Goal: Task Accomplishment & Management: Use online tool/utility

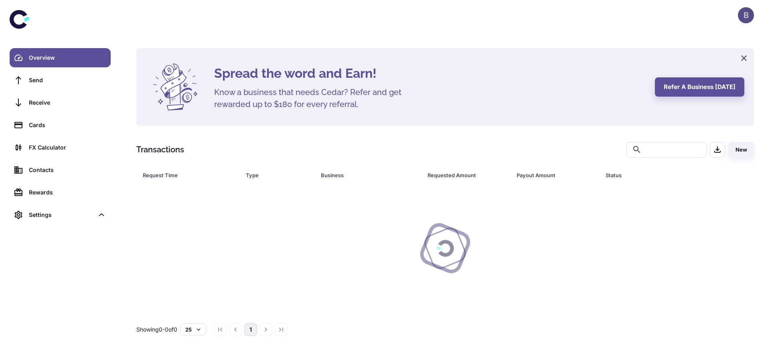
click at [748, 18] on div "B" at bounding box center [746, 15] width 16 height 16
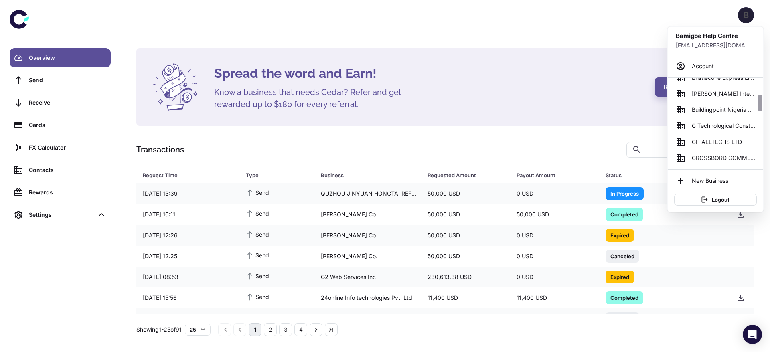
drag, startPoint x: 761, startPoint y: 103, endPoint x: 759, endPoint y: 113, distance: 10.2
click at [759, 113] on div at bounding box center [760, 123] width 6 height 91
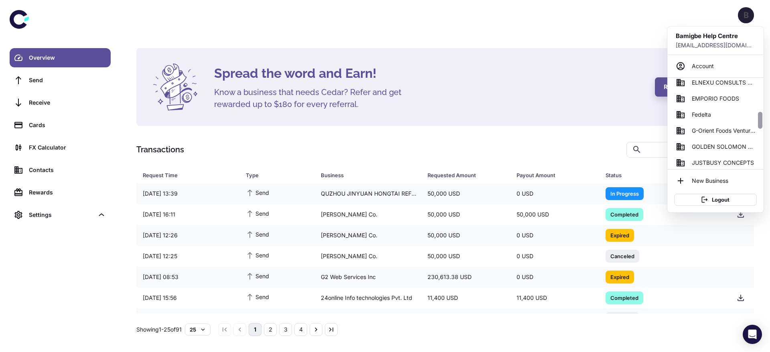
drag, startPoint x: 759, startPoint y: 113, endPoint x: 758, endPoint y: 127, distance: 14.1
click at [758, 127] on div at bounding box center [760, 123] width 6 height 91
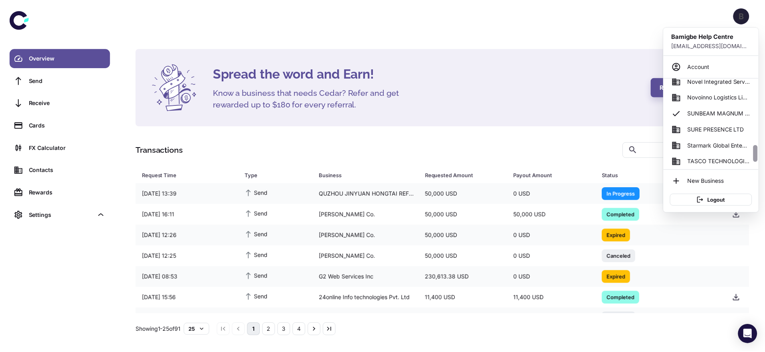
scroll to position [347, 0]
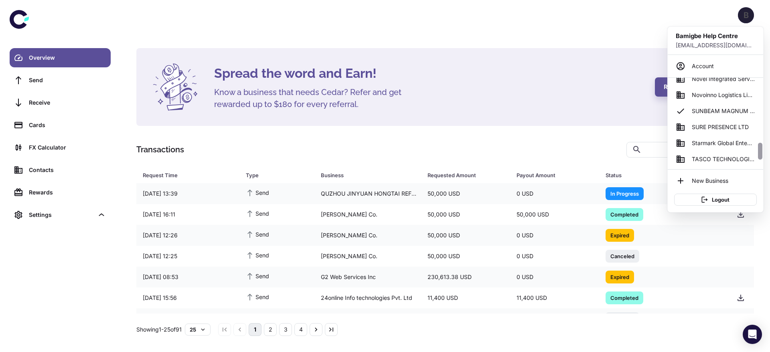
drag, startPoint x: 758, startPoint y: 127, endPoint x: 756, endPoint y: 158, distance: 30.9
click at [756, 158] on div "AERIX SAFETY LIMITED Adebisi Foods Ventures Bamadek International Company Niger…" at bounding box center [715, 123] width 95 height 91
click at [706, 107] on span "SUNBEAM MAGNUM ENTERPRISES" at bounding box center [723, 111] width 63 height 9
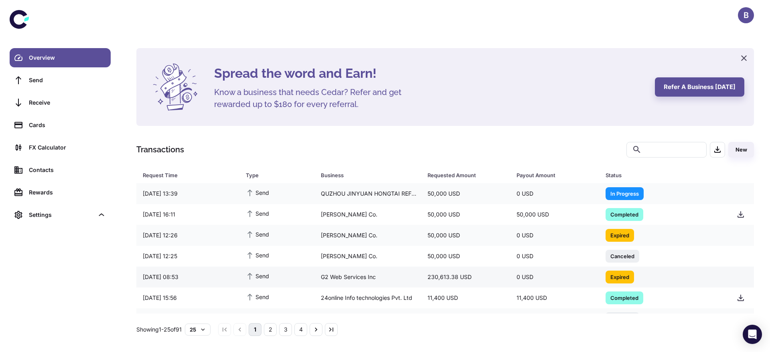
click at [454, 286] on td "230,613.38 USD" at bounding box center [465, 277] width 89 height 21
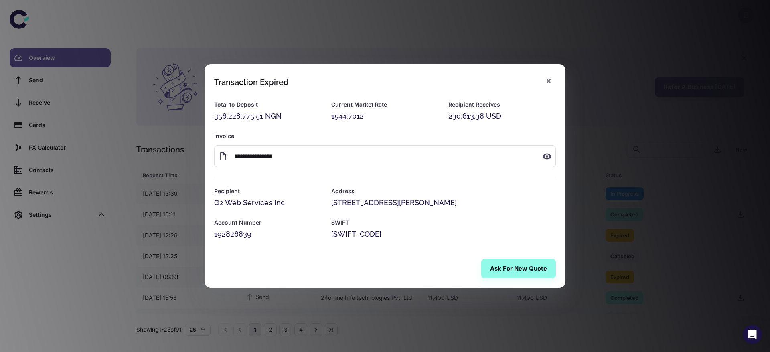
click at [521, 249] on div "Ask for New Quote" at bounding box center [384, 268] width 361 height 38
click at [516, 272] on button "Ask for New Quote" at bounding box center [518, 268] width 75 height 19
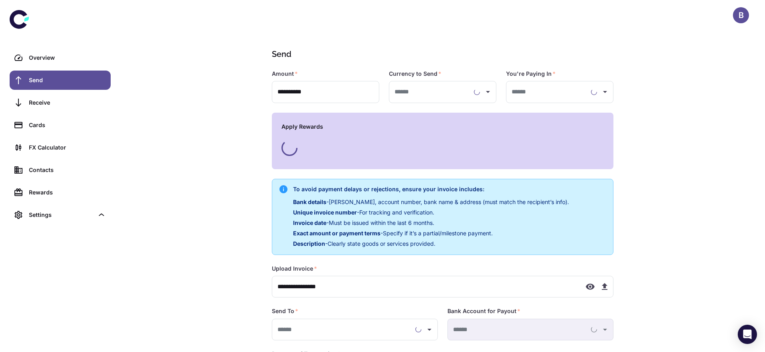
type input "**********"
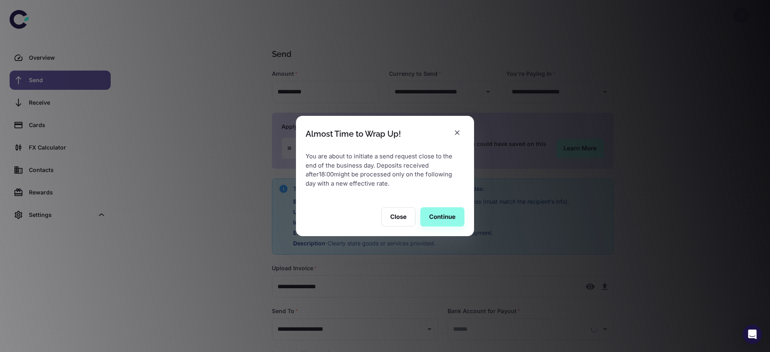
type input "**********"
click at [439, 225] on button "Continue" at bounding box center [442, 216] width 44 height 19
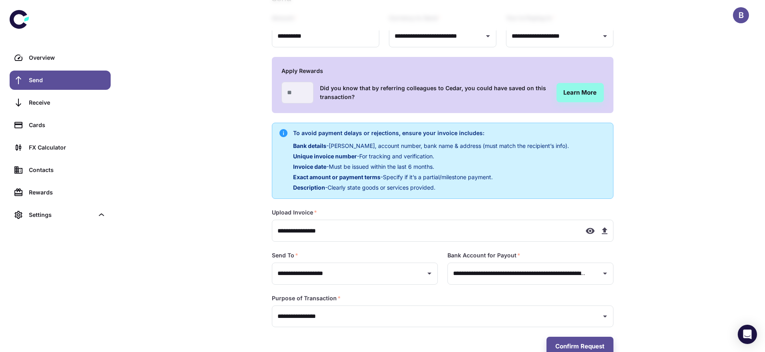
scroll to position [76, 0]
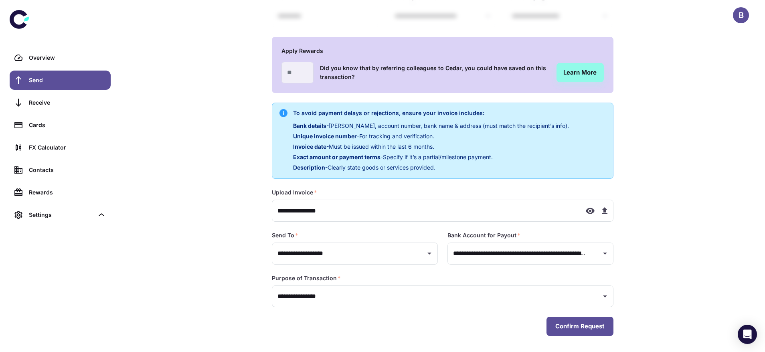
click at [582, 326] on button "Confirm Request" at bounding box center [579, 326] width 67 height 19
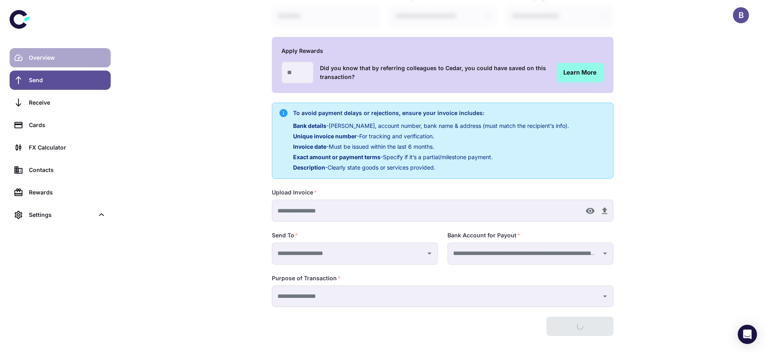
click at [48, 52] on link "Overview" at bounding box center [60, 57] width 101 height 19
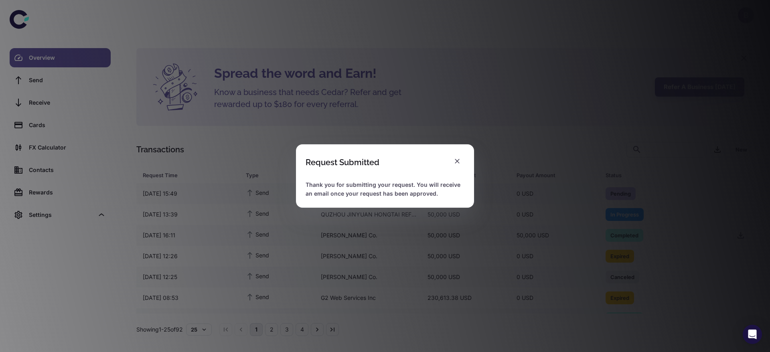
click at [56, 160] on div "Request Submitted Thank you for submitting your request. You will receive an em…" at bounding box center [385, 176] width 770 height 352
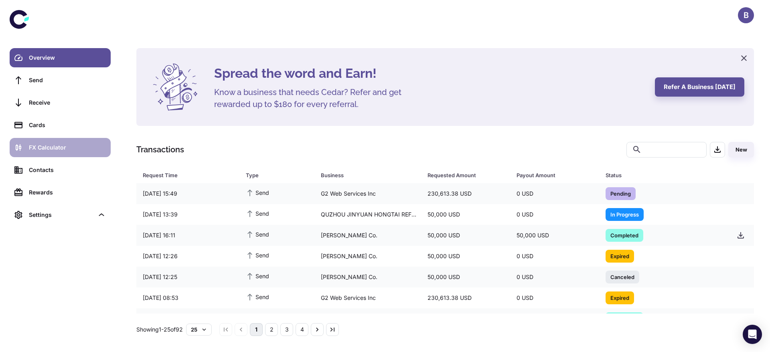
click at [62, 146] on div "FX Calculator" at bounding box center [67, 147] width 77 height 9
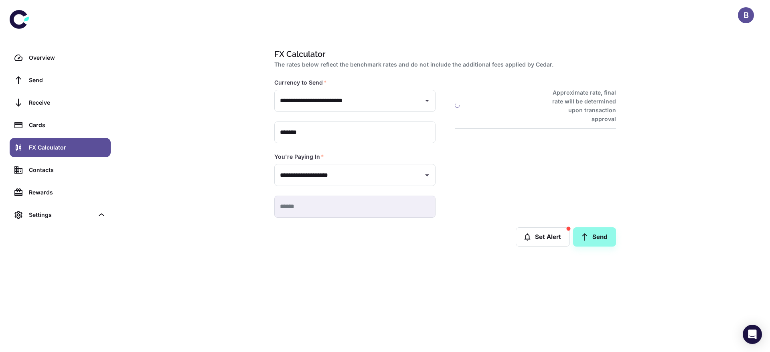
type input "**********"
click at [281, 135] on input "*******" at bounding box center [354, 132] width 161 height 22
